Goal: Transaction & Acquisition: Purchase product/service

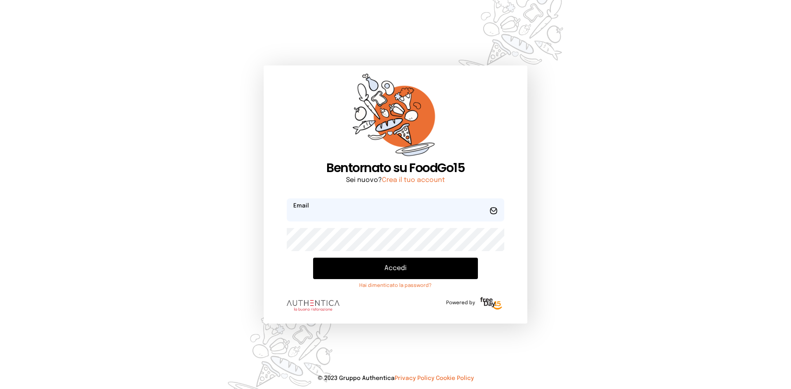
type input "**********"
click at [358, 275] on button "Accedi" at bounding box center [395, 268] width 165 height 21
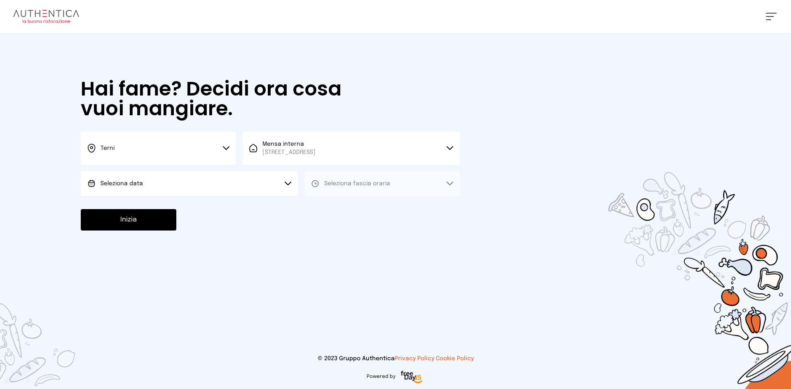
click at [247, 194] on button "Seleziona data" at bounding box center [189, 183] width 217 height 25
click at [212, 208] on li "[DATE], [DATE]" at bounding box center [189, 206] width 217 height 21
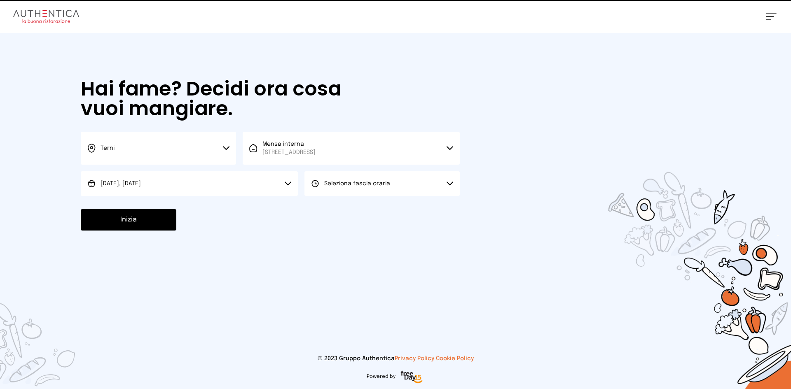
drag, startPoint x: 349, startPoint y: 189, endPoint x: 352, endPoint y: 207, distance: 18.9
click at [349, 190] on button "Seleziona fascia oraria" at bounding box center [382, 183] width 155 height 25
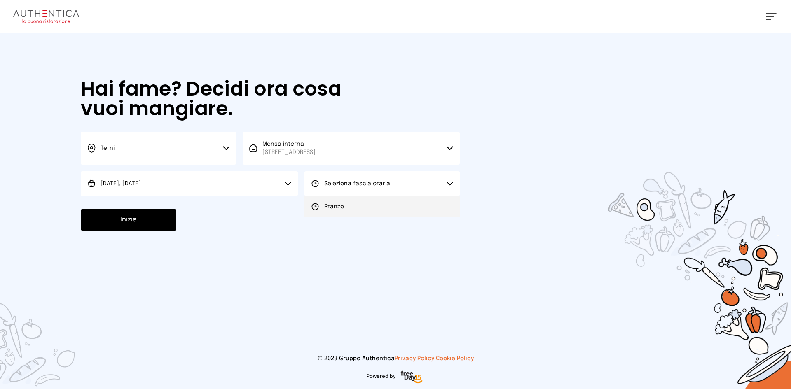
click at [352, 210] on li "Pranzo" at bounding box center [382, 206] width 155 height 21
click at [104, 225] on button "Inizia" at bounding box center [129, 219] width 96 height 21
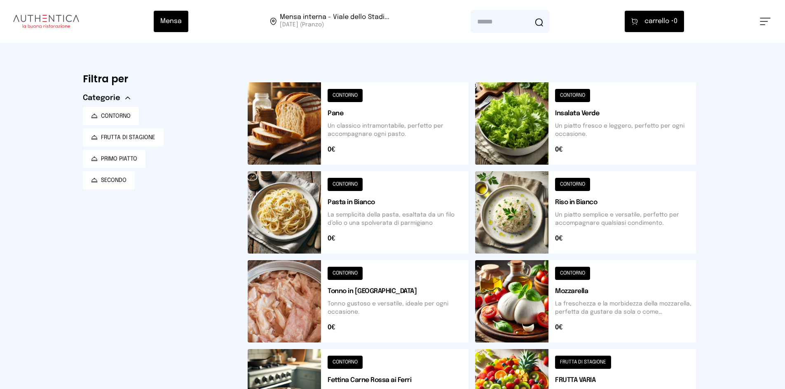
click at [301, 117] on button at bounding box center [358, 123] width 221 height 82
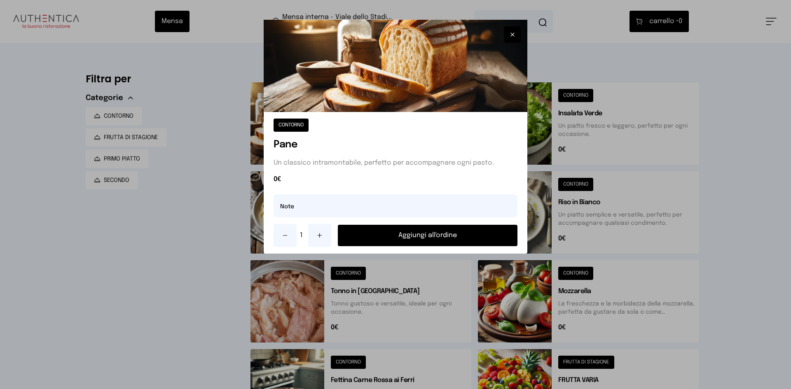
click at [433, 233] on button "Aggiungi all'ordine" at bounding box center [428, 235] width 180 height 21
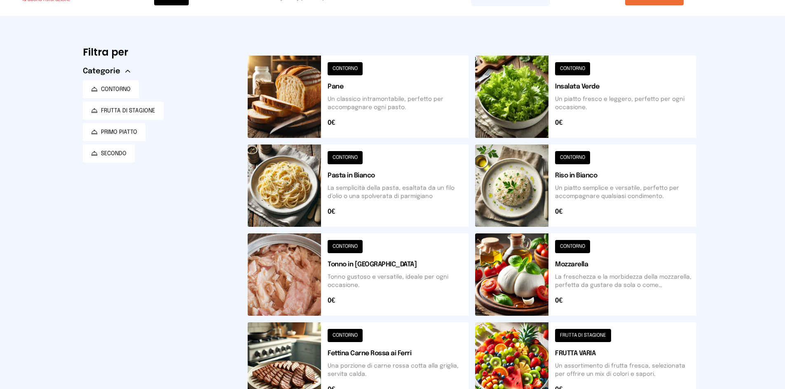
scroll to position [41, 0]
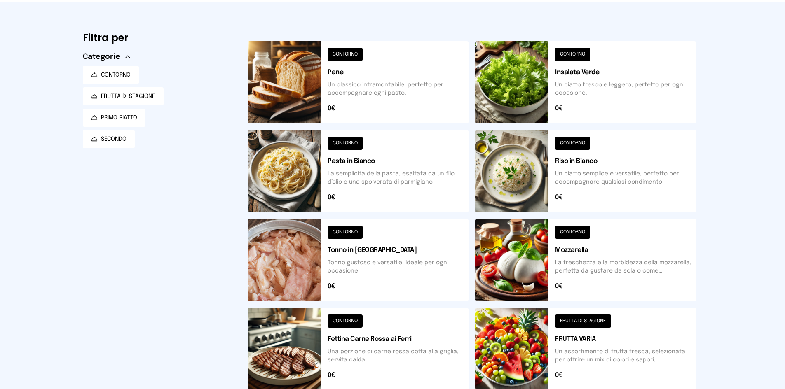
click at [285, 255] on button at bounding box center [358, 260] width 221 height 82
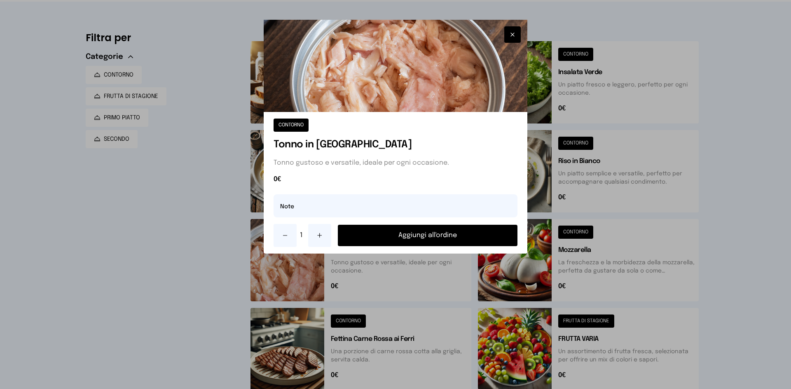
click at [432, 231] on button "Aggiungi all'ordine" at bounding box center [428, 235] width 180 height 21
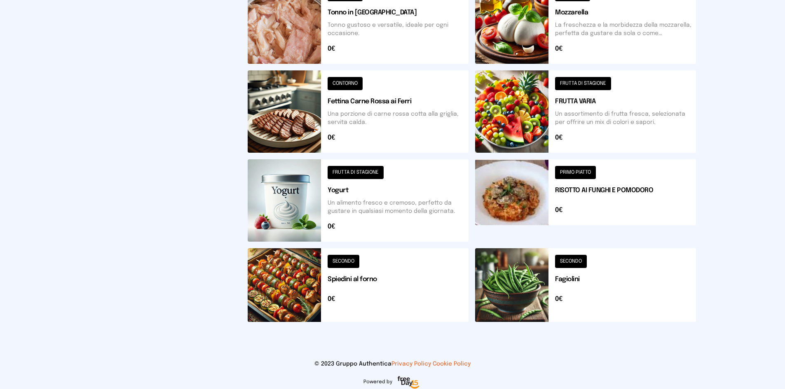
scroll to position [284, 0]
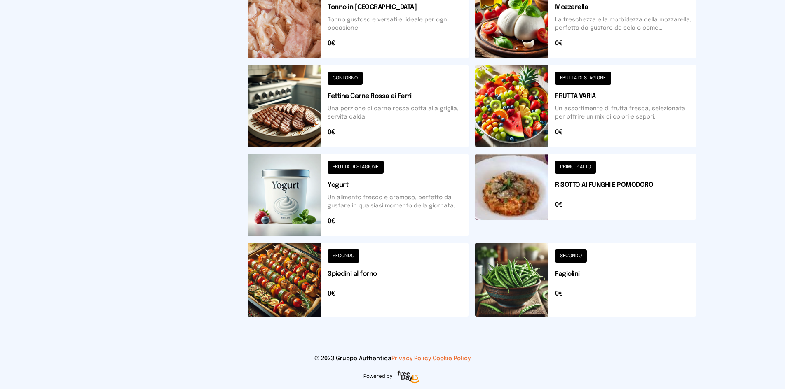
click at [286, 112] on button at bounding box center [358, 106] width 221 height 82
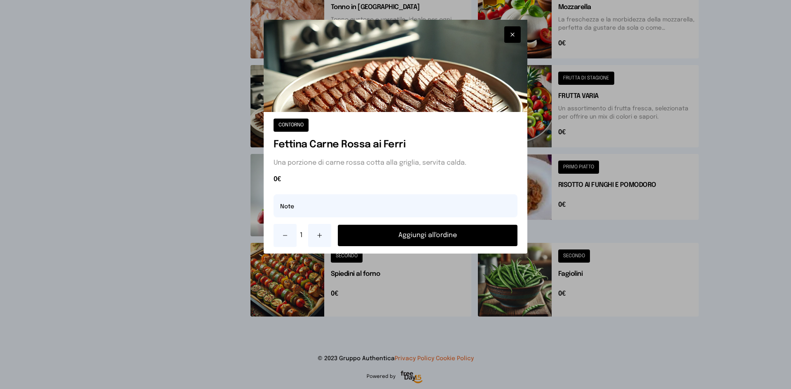
click at [413, 234] on button "Aggiungi all'ordine" at bounding box center [428, 235] width 180 height 21
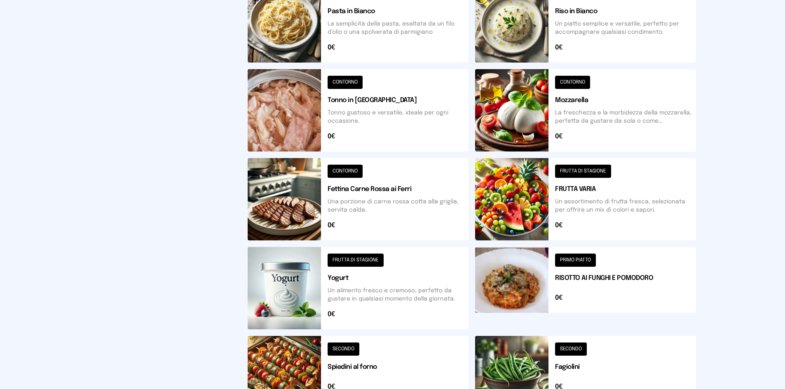
scroll to position [78, 0]
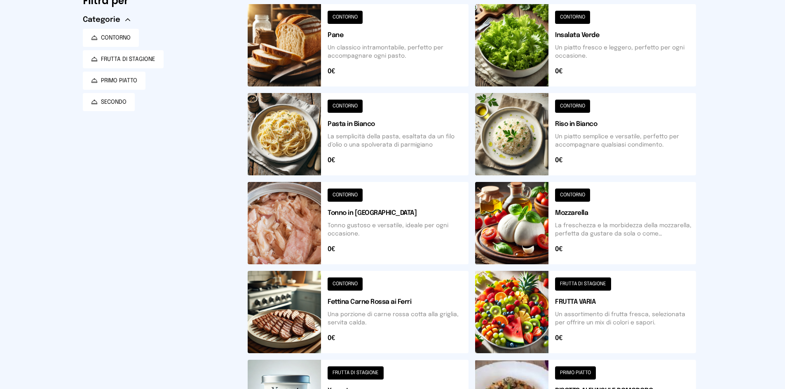
click at [520, 145] on button at bounding box center [585, 134] width 221 height 82
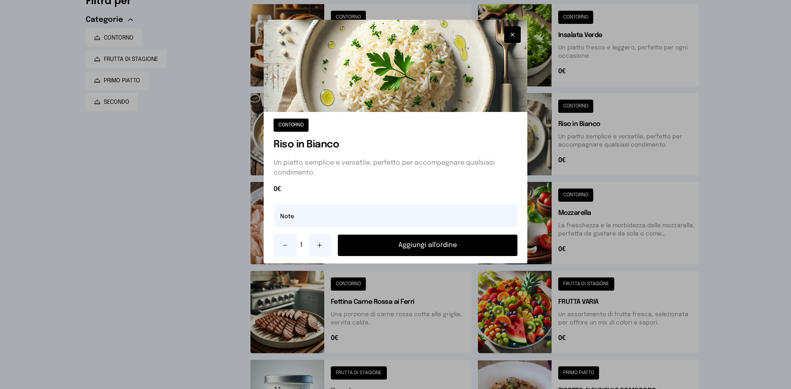
click at [456, 245] on button "Aggiungi all'ordine" at bounding box center [428, 245] width 180 height 21
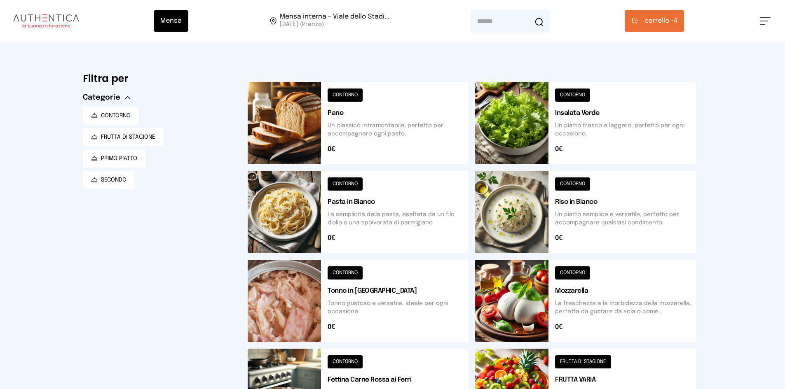
scroll to position [0, 0]
